Goal: Task Accomplishment & Management: Manage account settings

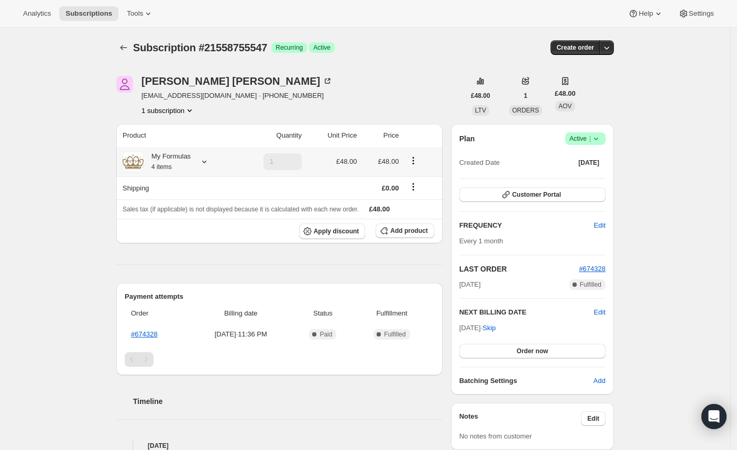
click at [181, 168] on div "My Formulas 4 items" at bounding box center [167, 161] width 47 height 21
click at [142, 195] on td "Classic First Infant Milk" at bounding box center [158, 198] width 71 height 19
copy td "Classic First Infant Milk"
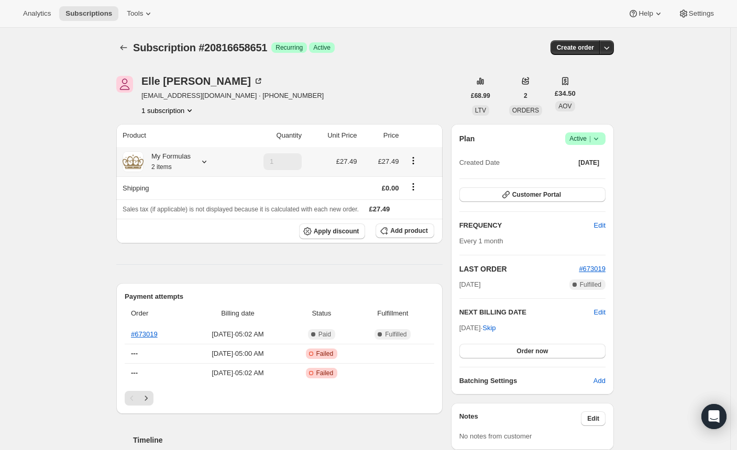
click at [206, 162] on icon at bounding box center [204, 162] width 4 height 3
click at [161, 243] on span "Edit box" at bounding box center [169, 247] width 25 height 8
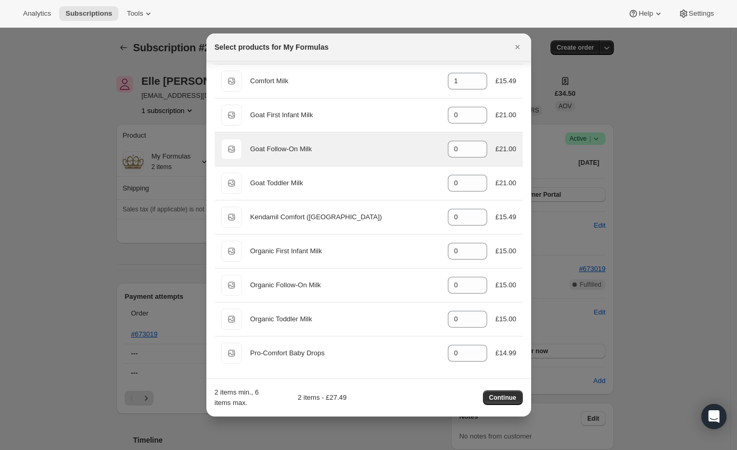
scroll to position [103, 0]
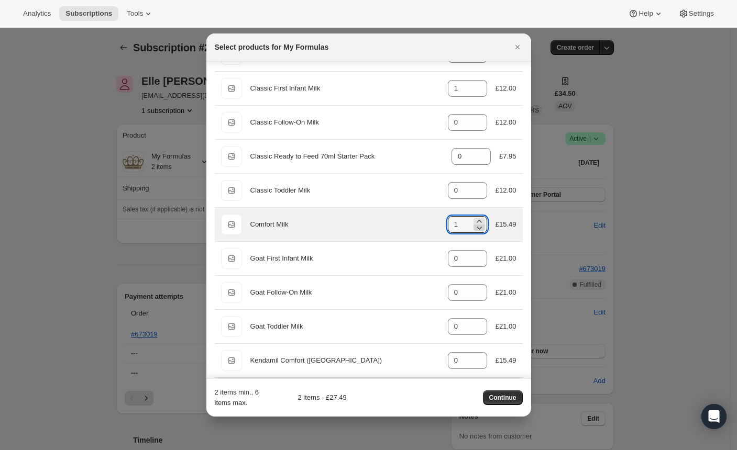
click at [477, 228] on icon ":re0:" at bounding box center [479, 228] width 5 height 3
type input "0"
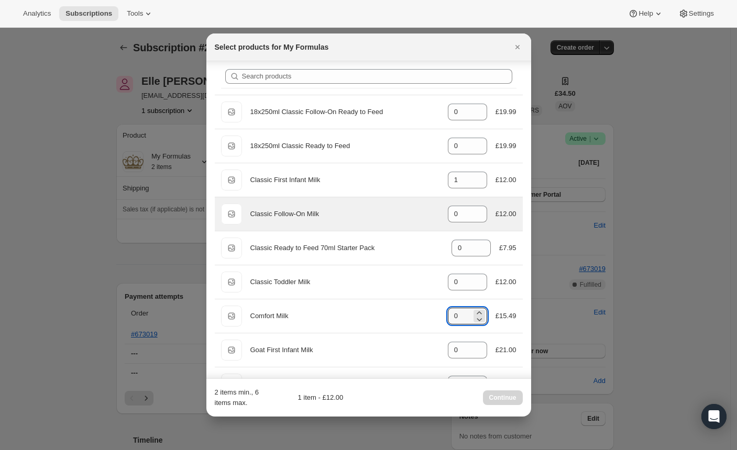
scroll to position [0, 0]
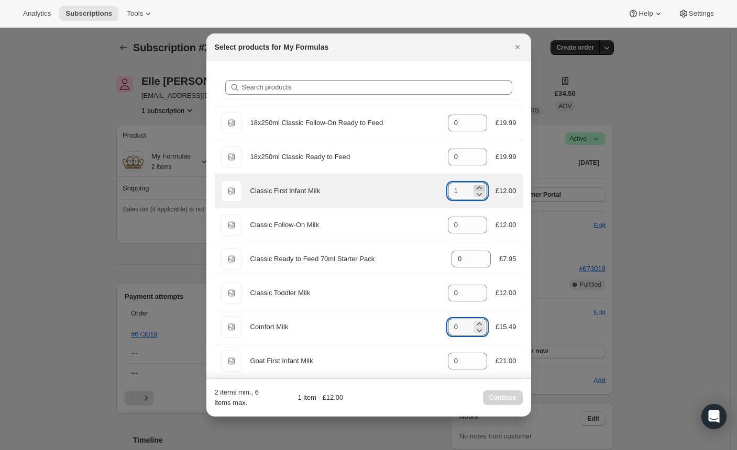
click at [475, 187] on icon ":re0:" at bounding box center [479, 188] width 10 height 10
click at [475, 188] on icon ":re0:" at bounding box center [479, 188] width 10 height 10
type input "3"
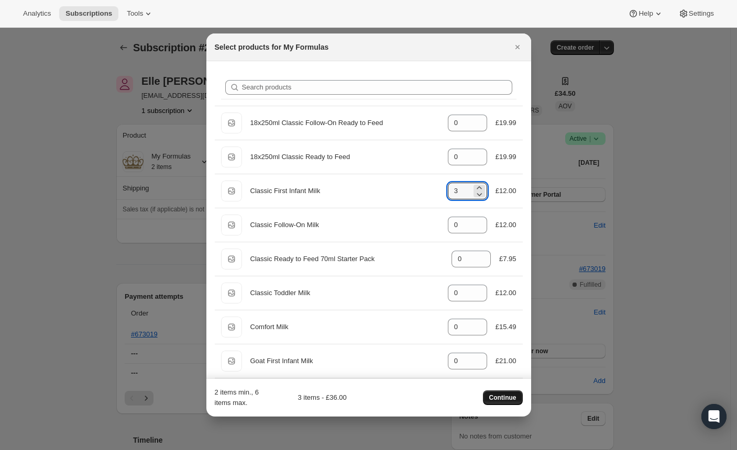
click at [504, 399] on span "Continue" at bounding box center [502, 398] width 27 height 8
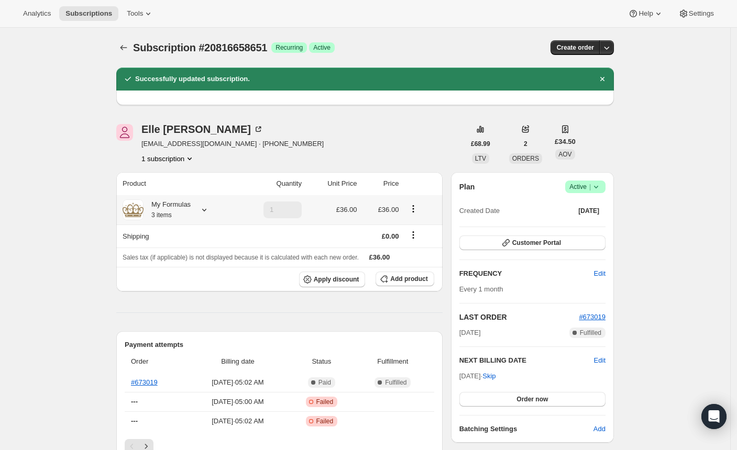
click at [210, 207] on icon at bounding box center [204, 210] width 10 height 10
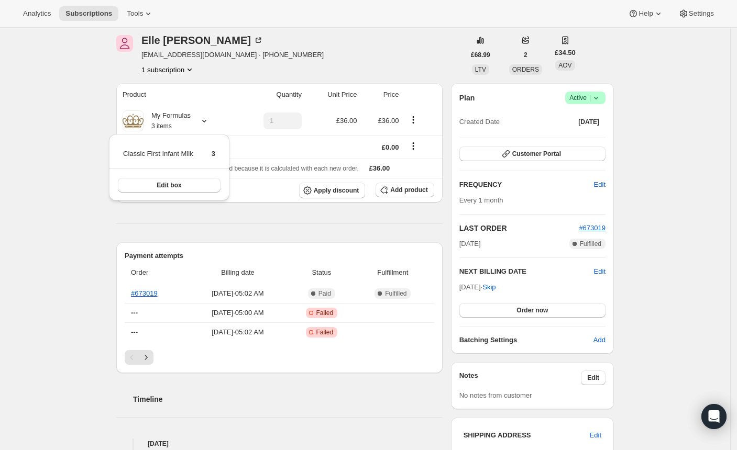
scroll to position [90, 0]
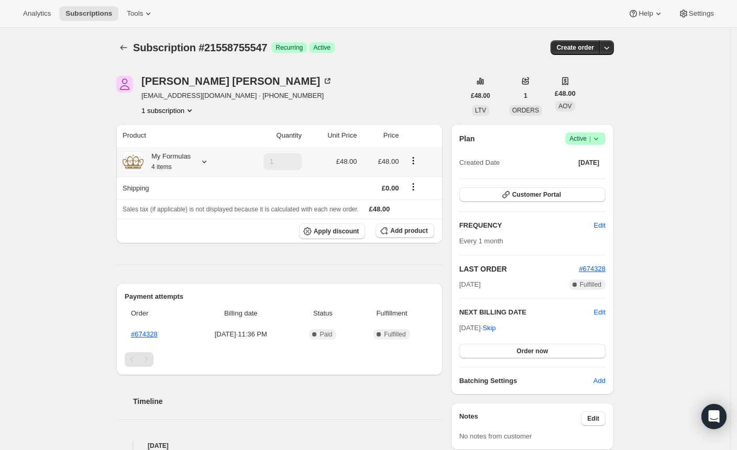
click at [207, 164] on icon at bounding box center [204, 162] width 10 height 10
click at [173, 222] on span "Edit box" at bounding box center [169, 226] width 25 height 8
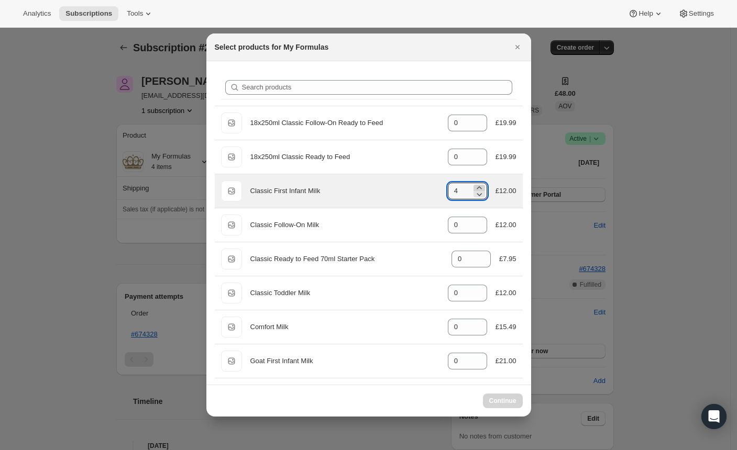
click at [474, 187] on icon ":rdm:" at bounding box center [479, 188] width 10 height 10
click at [474, 186] on icon ":rdm:" at bounding box center [479, 188] width 10 height 10
type input "5"
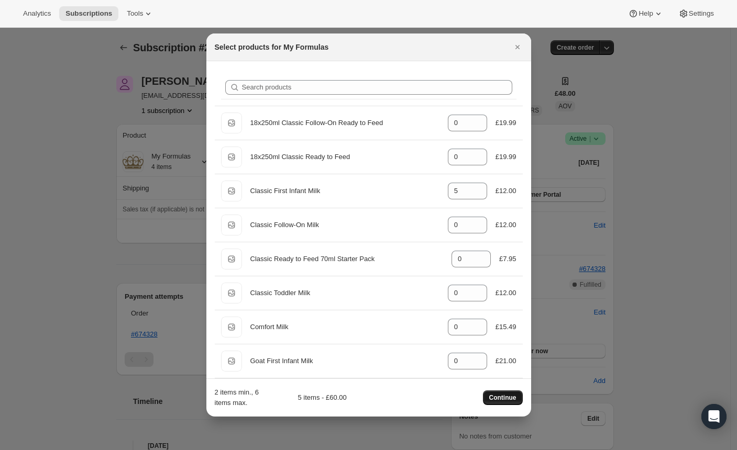
click at [502, 396] on span "Continue" at bounding box center [502, 398] width 27 height 8
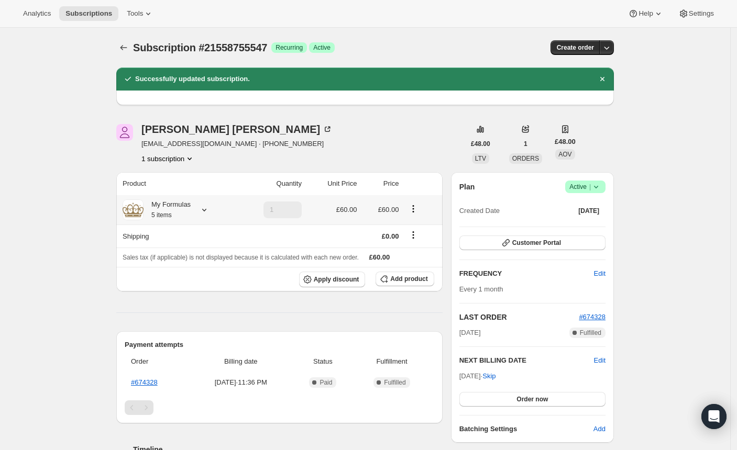
click at [208, 208] on icon at bounding box center [204, 210] width 10 height 10
